Goal: Task Accomplishment & Management: Manage account settings

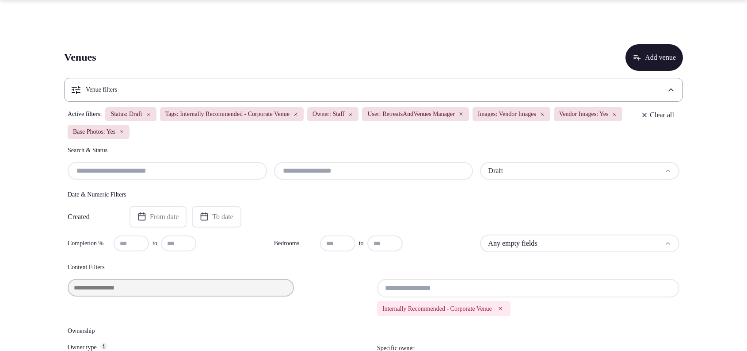
scroll to position [1410, 0]
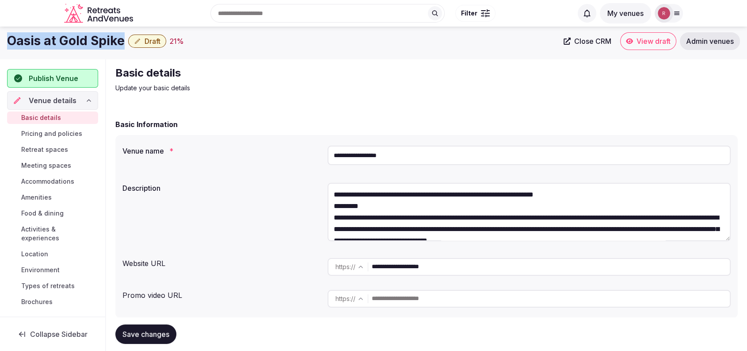
scroll to position [69, 0]
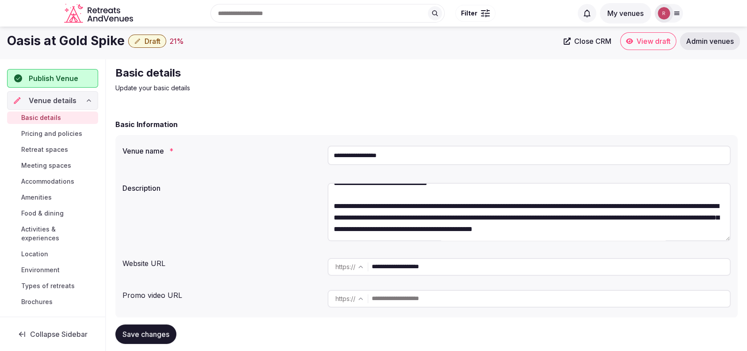
click at [371, 92] on p "Update your basic details" at bounding box center [263, 88] width 297 height 9
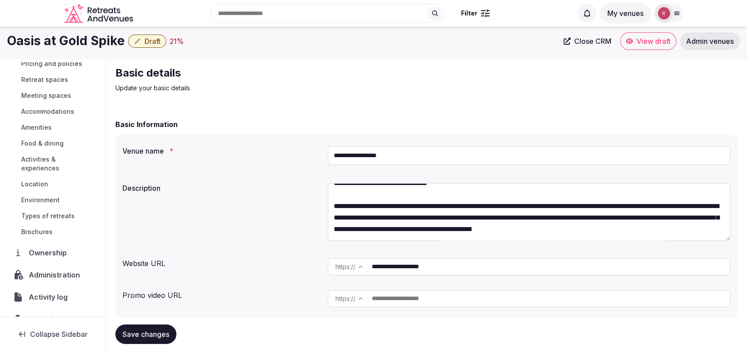
scroll to position [88, 0]
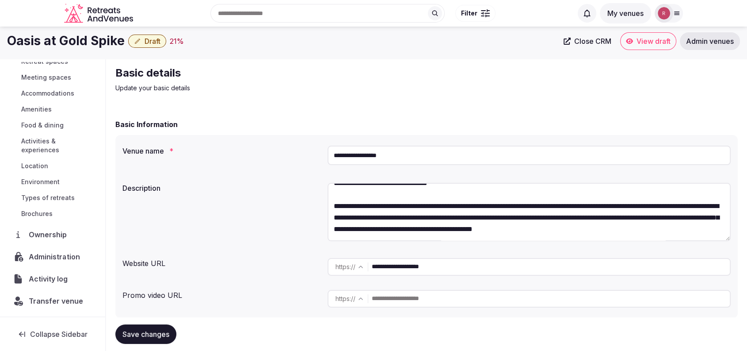
click at [25, 257] on div "Administration" at bounding box center [48, 256] width 70 height 11
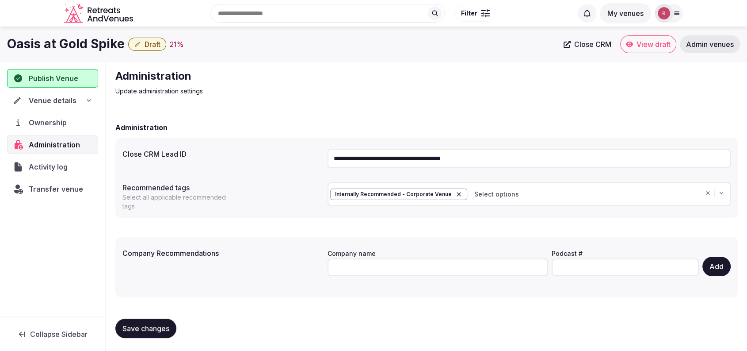
click at [48, 93] on div "Venue details" at bounding box center [52, 100] width 91 height 19
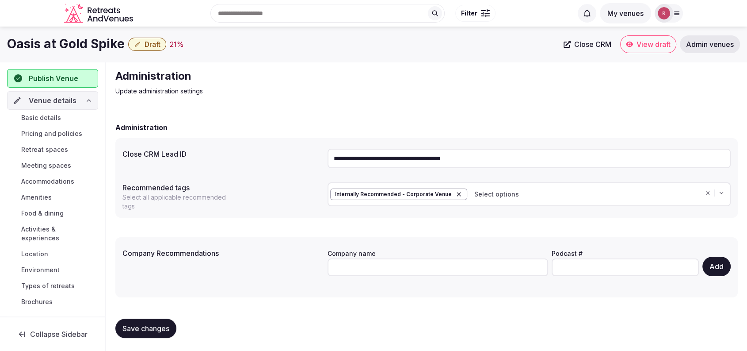
click at [46, 116] on span "Basic details" at bounding box center [41, 117] width 40 height 9
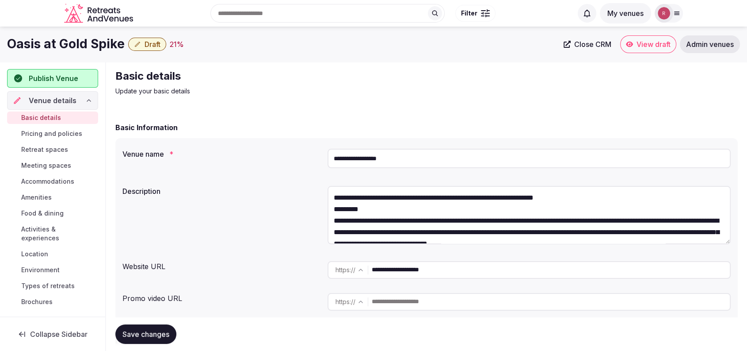
click at [530, 172] on div "**********" at bounding box center [529, 160] width 403 height 30
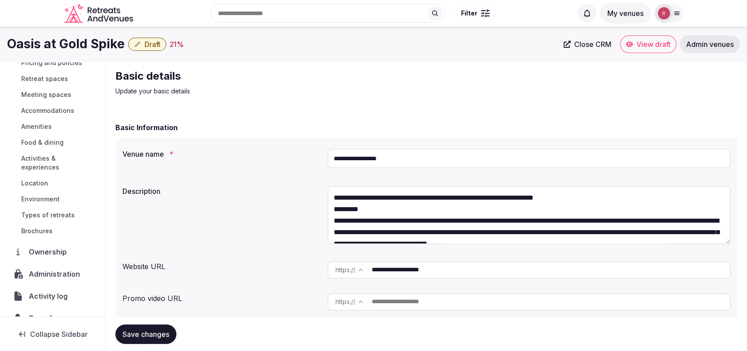
scroll to position [88, 0]
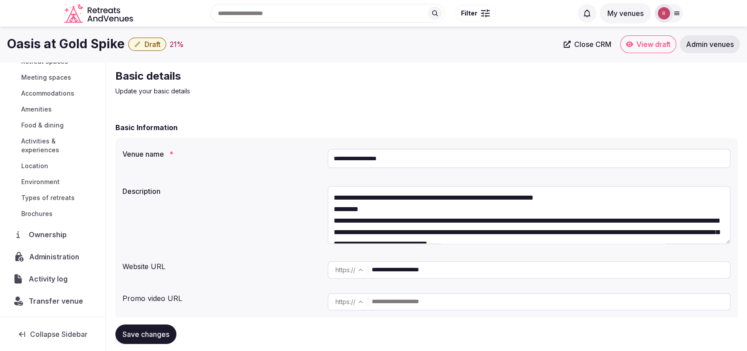
click at [42, 254] on span "Administration" at bounding box center [56, 256] width 54 height 11
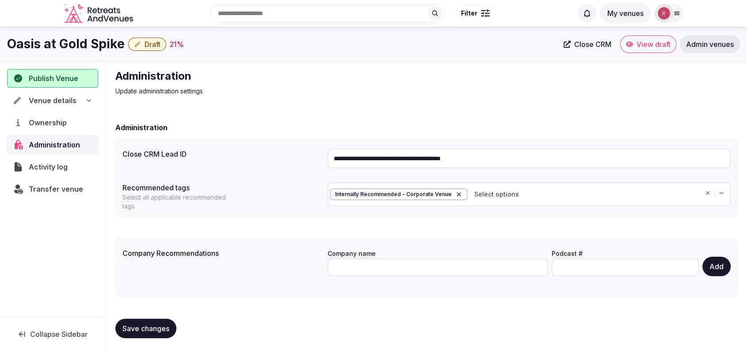
click at [517, 156] on input "**********" at bounding box center [529, 158] width 403 height 19
click at [413, 92] on div "Administration Update administration settings" at bounding box center [426, 82] width 622 height 27
click at [53, 82] on span "Publish Venue" at bounding box center [54, 78] width 50 height 11
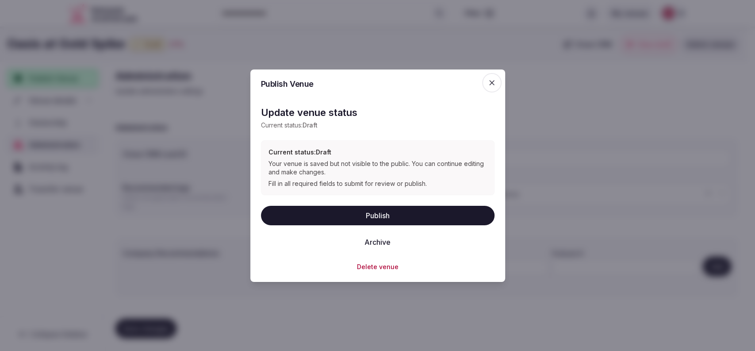
click at [496, 80] on span "button" at bounding box center [491, 81] width 19 height 19
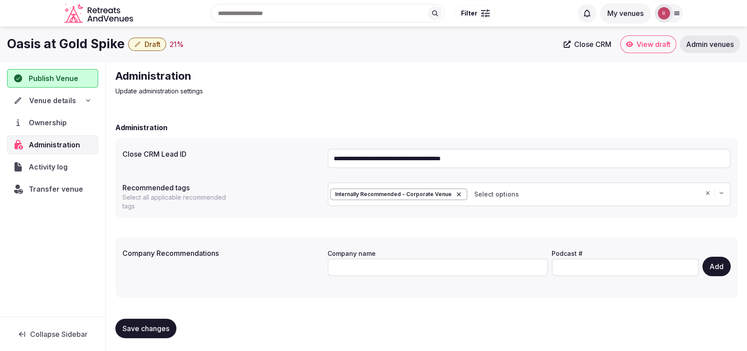
click at [66, 103] on span "Venue details" at bounding box center [52, 100] width 47 height 11
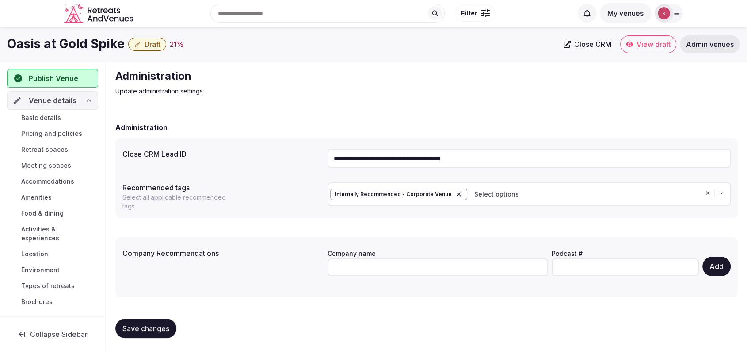
click at [59, 121] on span "Basic details" at bounding box center [41, 117] width 40 height 9
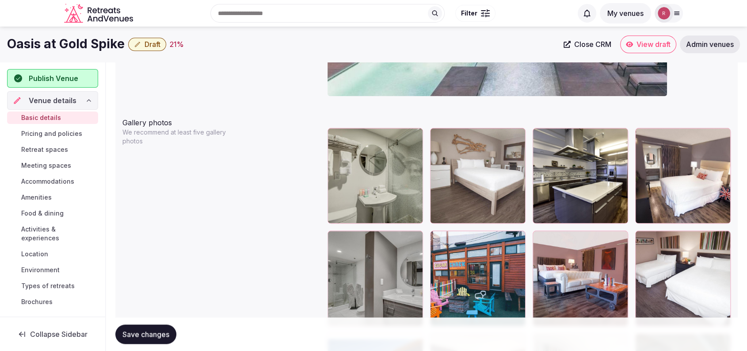
scroll to position [931, 0]
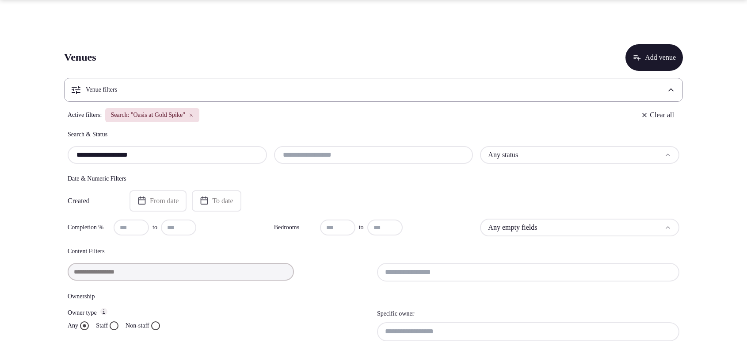
scroll to position [206, 0]
